Goal: Information Seeking & Learning: Learn about a topic

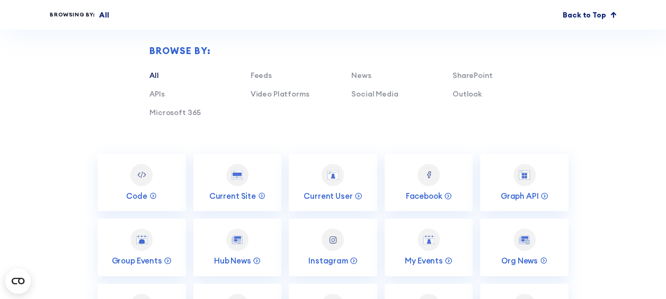
scroll to position [2106, 0]
click at [369, 89] on link "Social Media" at bounding box center [374, 94] width 47 height 10
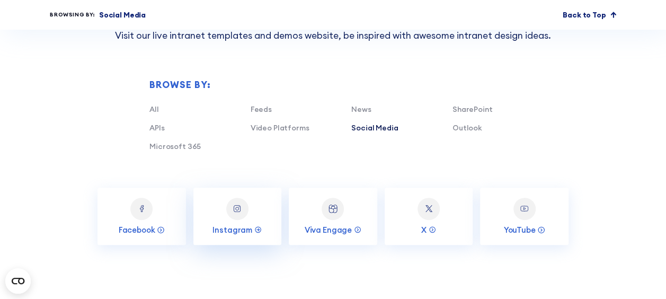
scroll to position [2072, 0]
click at [354, 104] on link "News" at bounding box center [361, 109] width 20 height 10
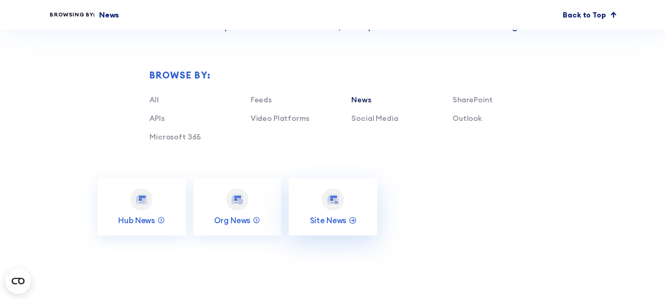
scroll to position [2082, 0]
click at [332, 192] on div at bounding box center [333, 198] width 22 height 22
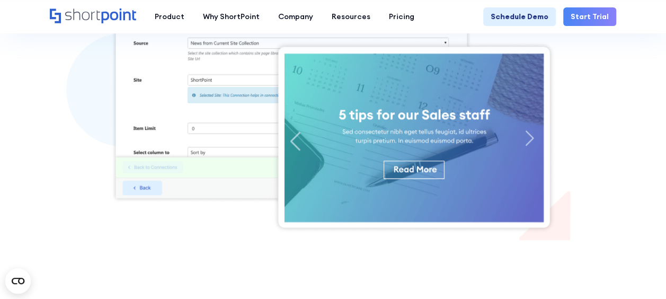
scroll to position [350, 0]
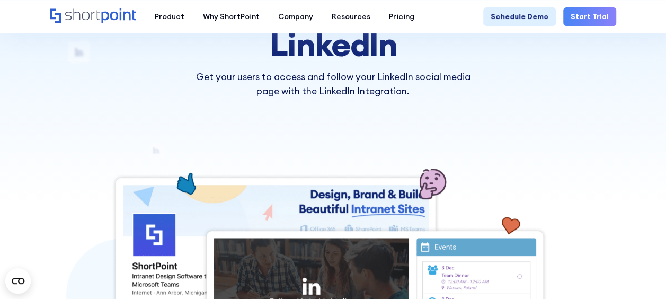
scroll to position [210, 0]
